Goal: Task Accomplishment & Management: Manage account settings

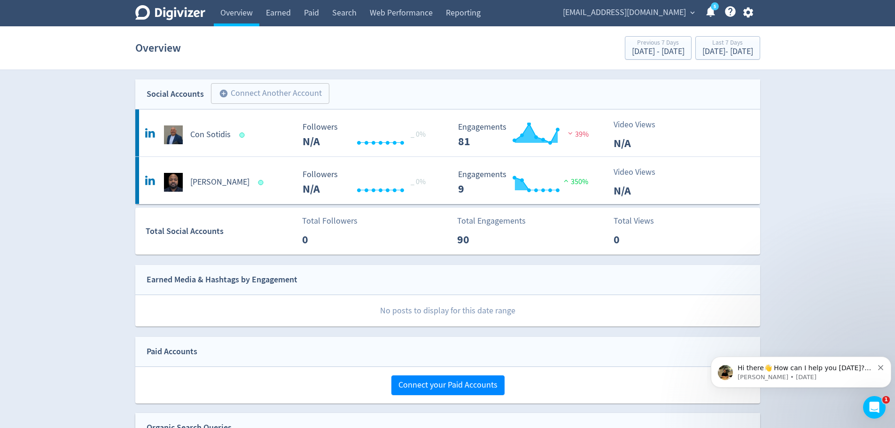
click at [480, 16] on link "Reporting" at bounding box center [463, 13] width 48 height 26
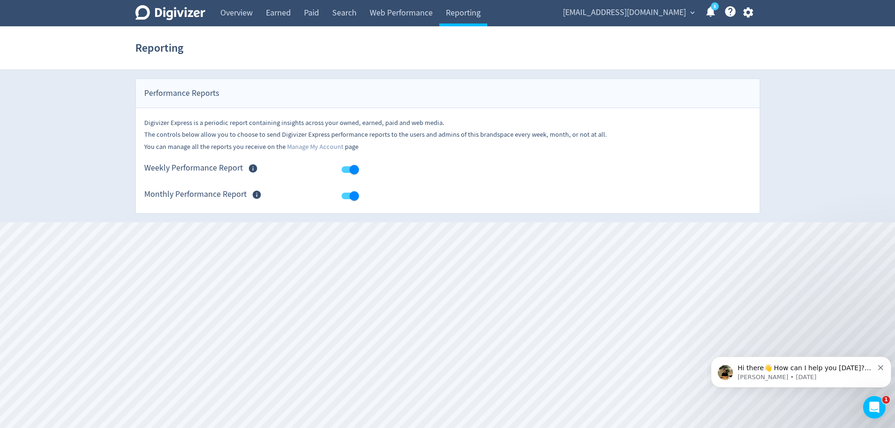
click at [236, 10] on link "Overview" at bounding box center [237, 13] width 46 height 26
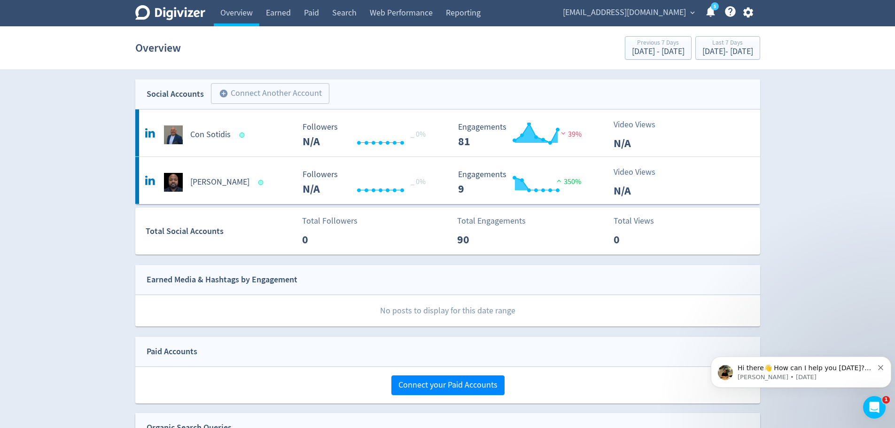
click at [711, 10] on link "5" at bounding box center [715, 6] width 8 height 8
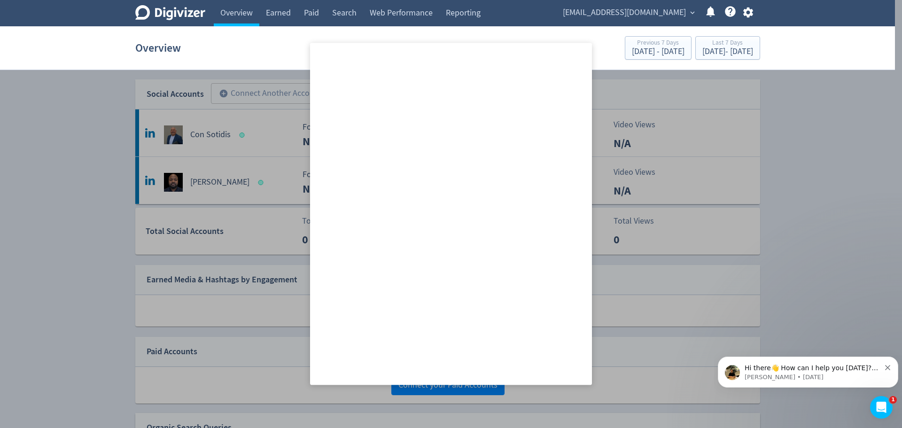
click at [854, 101] on div at bounding box center [451, 214] width 902 height 428
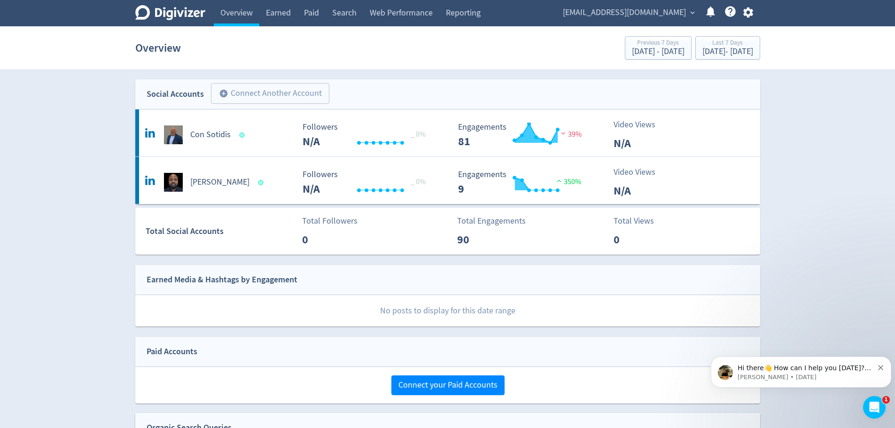
click at [752, 13] on button "button" at bounding box center [748, 12] width 23 height 13
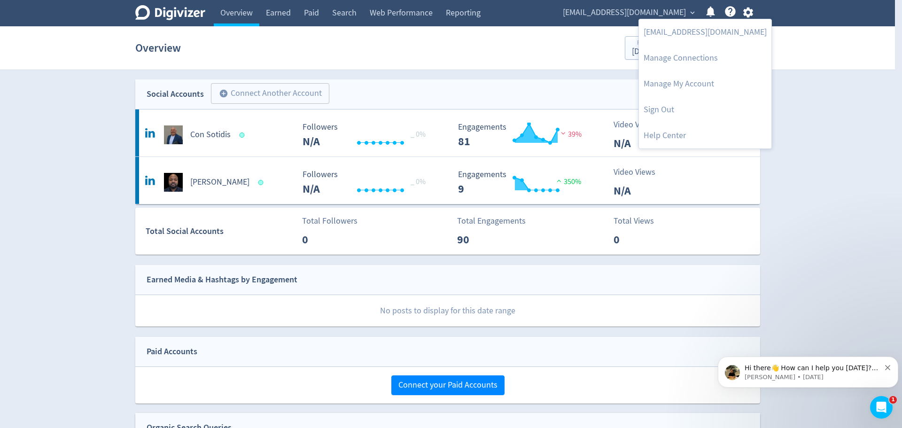
click at [693, 86] on link "Manage My Account" at bounding box center [705, 84] width 132 height 26
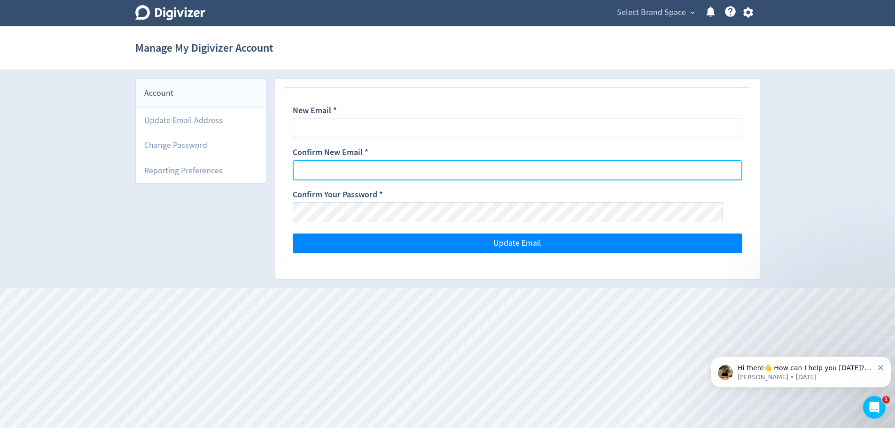
type input "[EMAIL_ADDRESS][DOMAIN_NAME]"
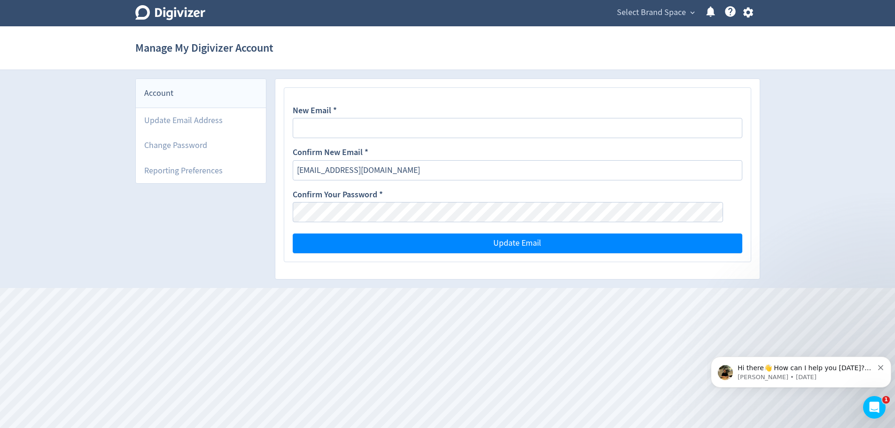
click at [746, 12] on icon "button" at bounding box center [748, 13] width 10 height 10
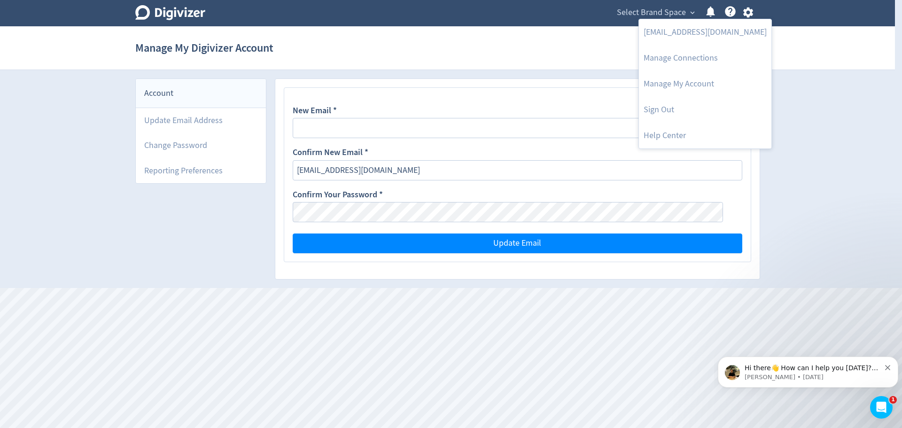
click at [655, 58] on link "Manage Connections" at bounding box center [705, 58] width 132 height 26
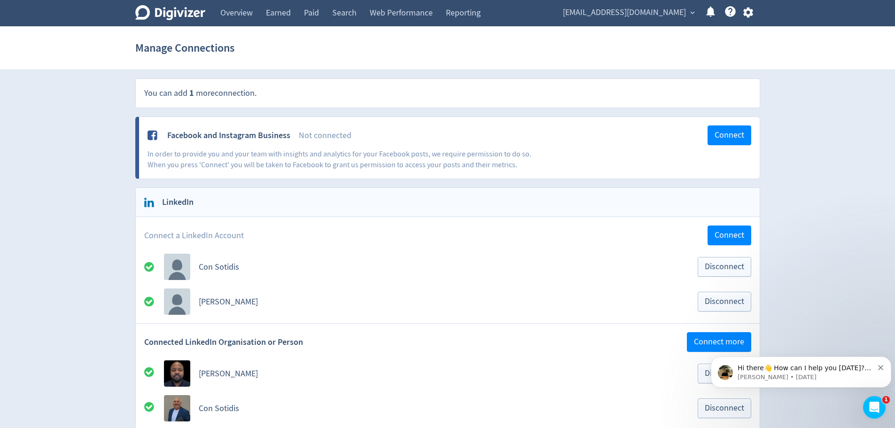
click at [231, 12] on link "Overview" at bounding box center [237, 13] width 46 height 26
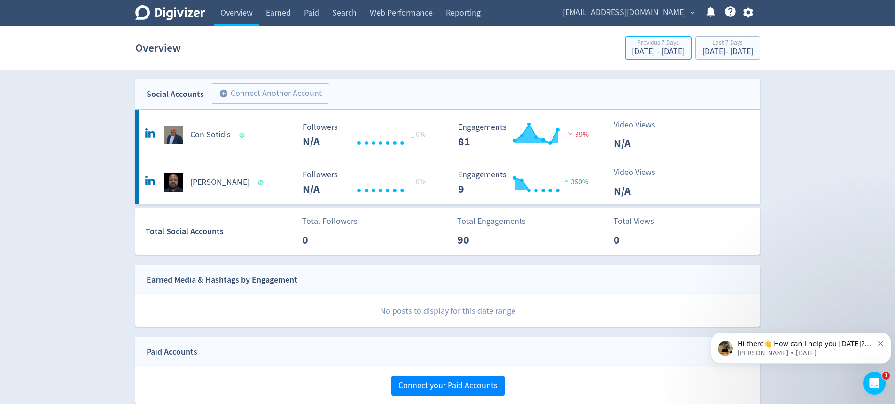
click at [632, 45] on div "Previous 7 Days" at bounding box center [658, 43] width 53 height 8
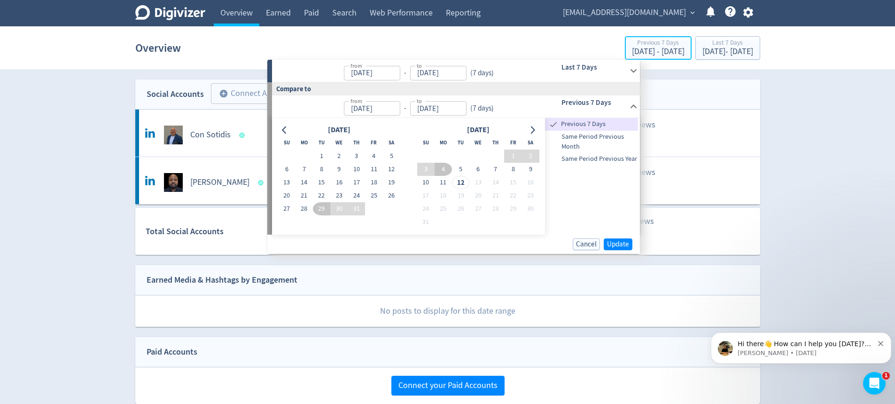
type input "[DATE]"
click at [597, 69] on h6 "Last 7 Days" at bounding box center [593, 67] width 64 height 11
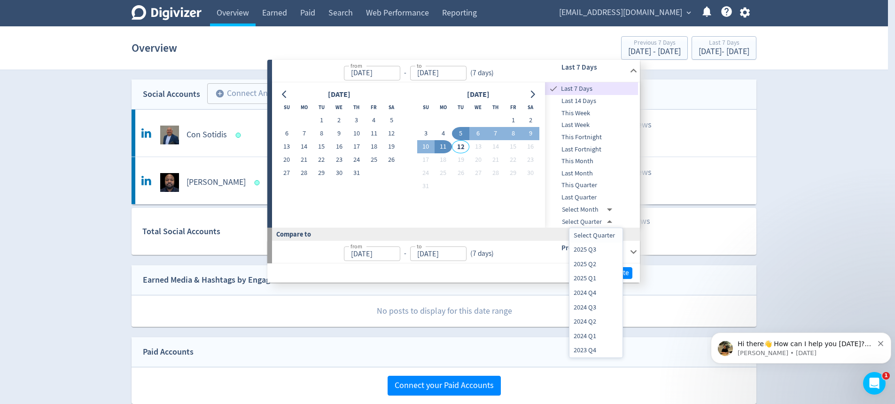
click at [595, 223] on body "Digivizer Logo [PERSON_NAME] Logo Overview Earned Paid Search Web Performance R…" at bounding box center [447, 291] width 895 height 583
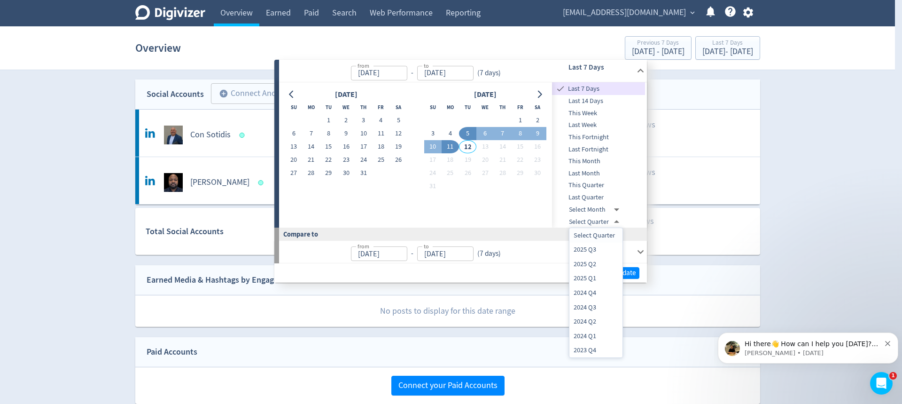
click at [592, 265] on li "2025 Q2" at bounding box center [595, 264] width 53 height 15
type input "[DATE]T13:00:00.000Z"
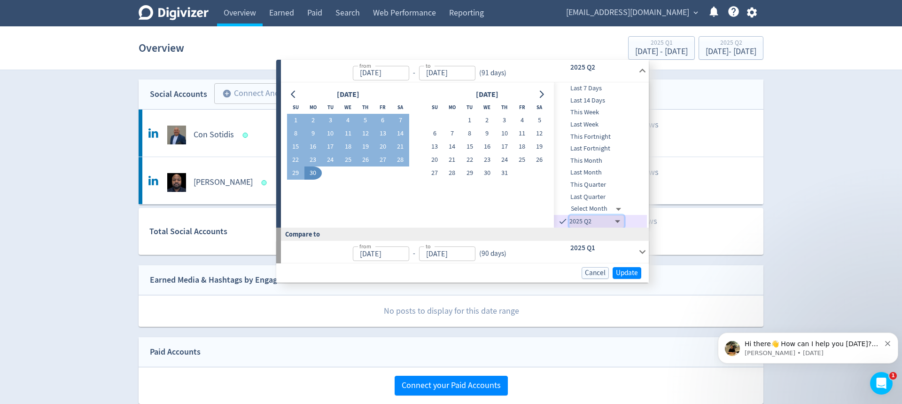
type input "[DATE]"
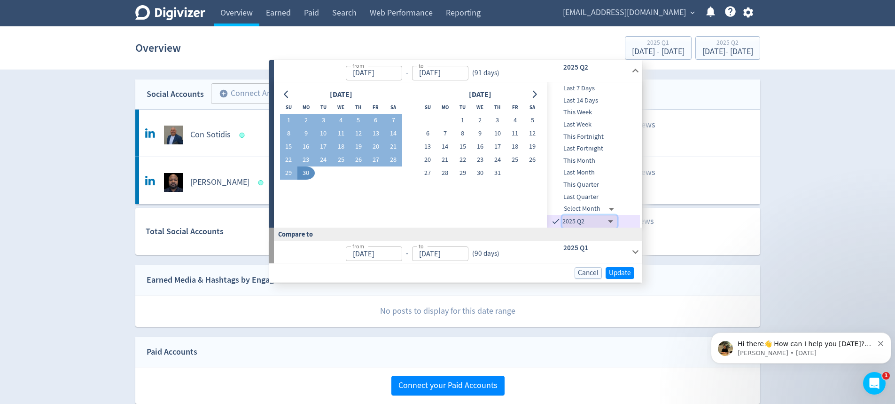
type input "[DATE]"
click at [619, 275] on span "Update" at bounding box center [620, 272] width 22 height 7
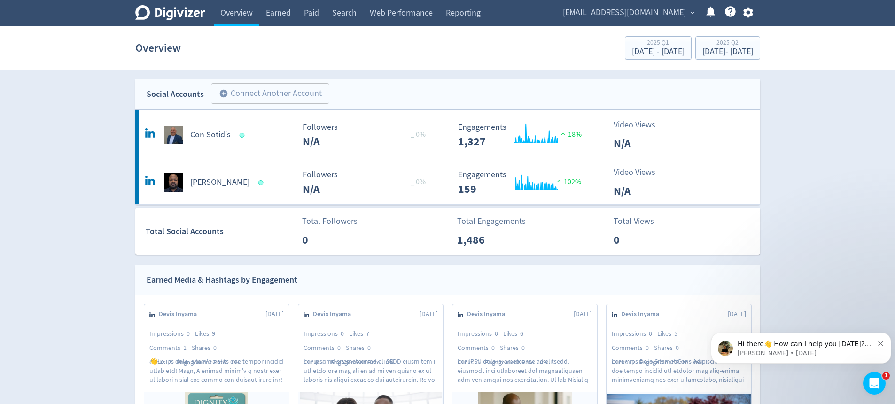
click at [626, 127] on p "Video Views" at bounding box center [641, 124] width 54 height 13
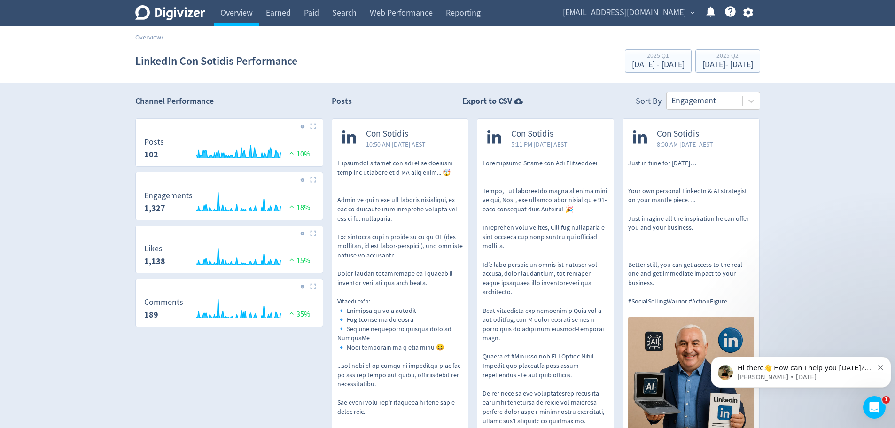
click at [701, 98] on div at bounding box center [704, 101] width 66 height 14
click at [145, 36] on link "Overview" at bounding box center [148, 37] width 26 height 8
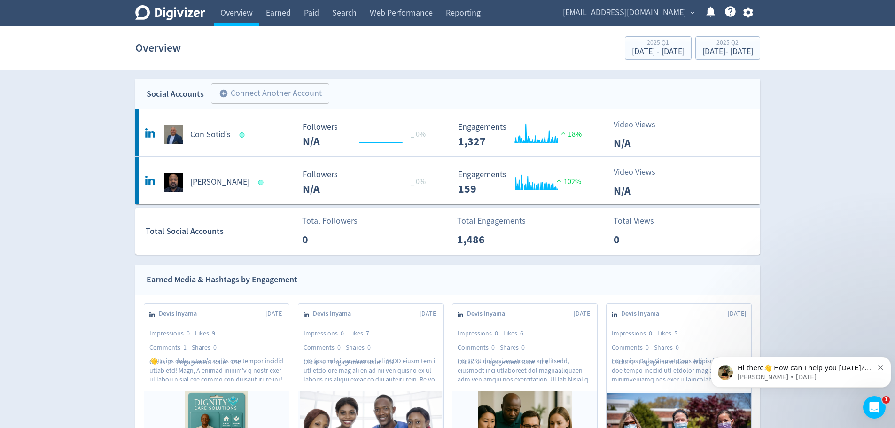
click at [746, 11] on icon "button" at bounding box center [748, 13] width 10 height 10
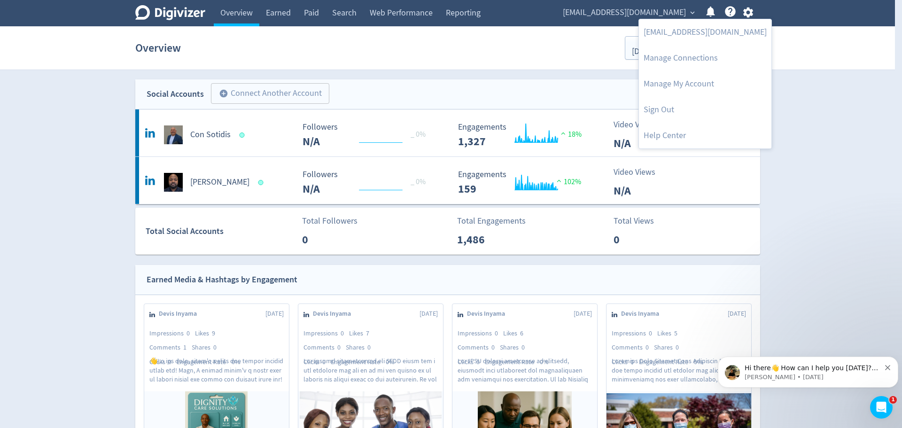
click at [729, 12] on div at bounding box center [451, 214] width 902 height 428
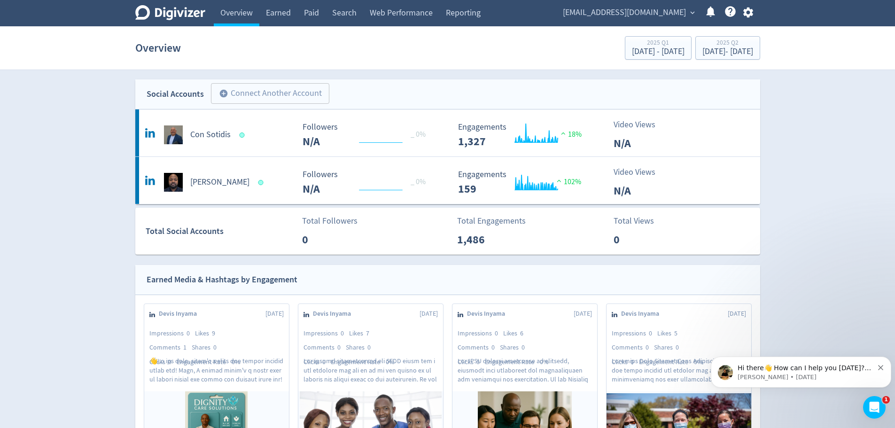
click at [729, 12] on icon at bounding box center [730, 11] width 11 height 11
